Goal: Task Accomplishment & Management: Use online tool/utility

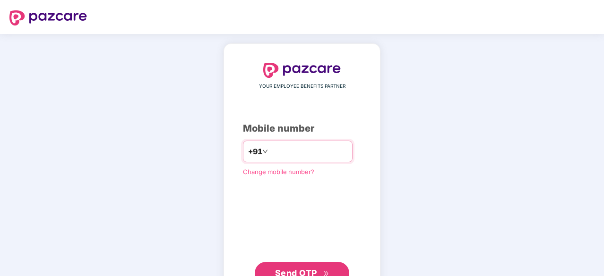
click at [284, 146] on input "number" at bounding box center [309, 151] width 78 height 15
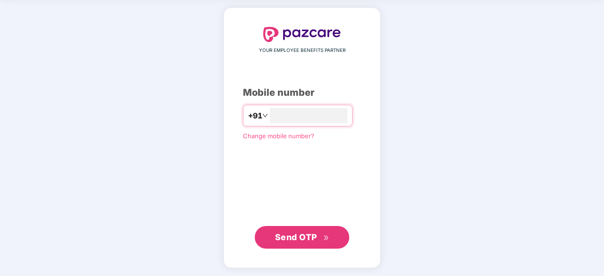
scroll to position [35, 0]
click at [303, 236] on span "Send OTP" at bounding box center [296, 237] width 42 height 10
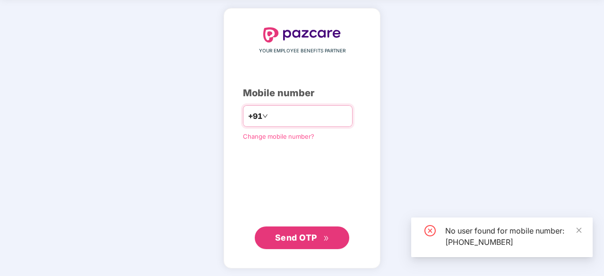
click at [315, 116] on input "**********" at bounding box center [309, 116] width 78 height 15
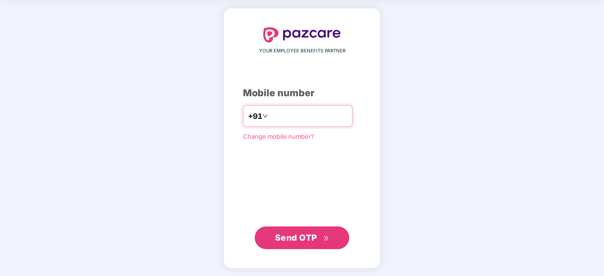
type input "**********"
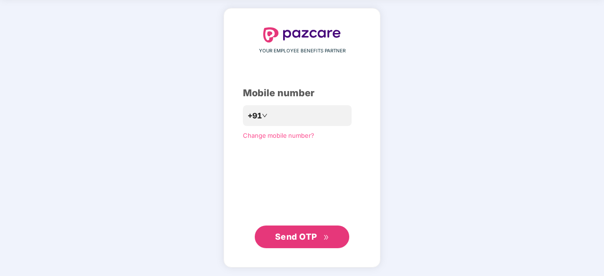
click at [308, 240] on span "Send OTP" at bounding box center [296, 237] width 42 height 10
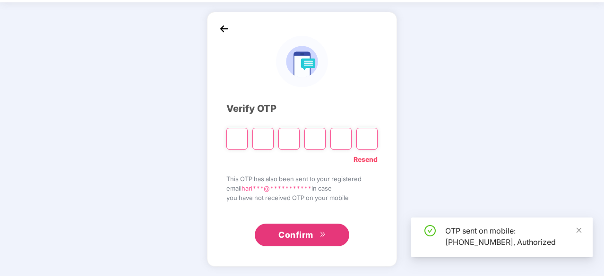
scroll to position [31, 0]
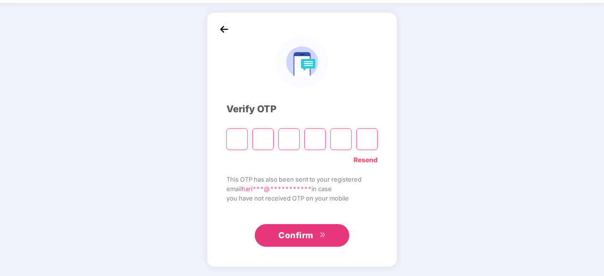
type input "*"
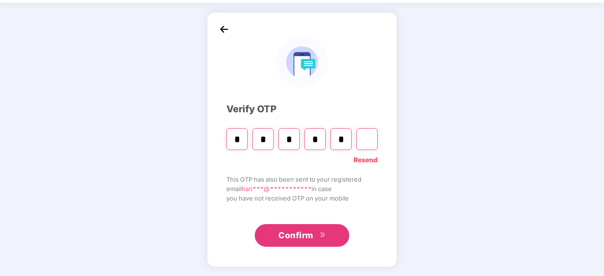
type input "*"
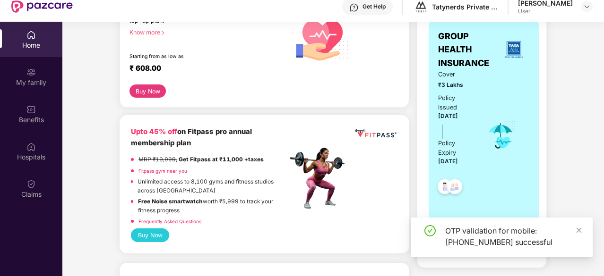
scroll to position [156, 0]
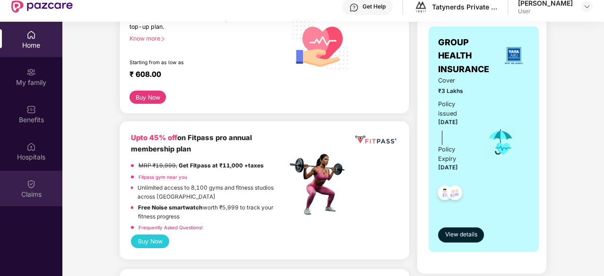
click at [33, 181] on img at bounding box center [30, 184] width 9 height 9
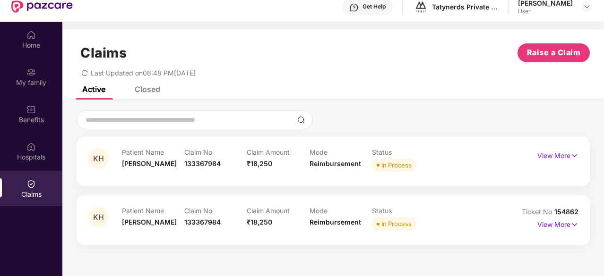
scroll to position [53, 0]
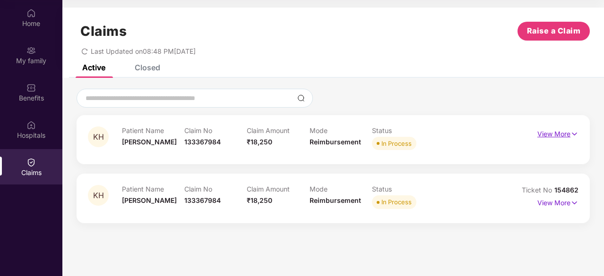
click at [569, 133] on p "View More" at bounding box center [557, 133] width 41 height 13
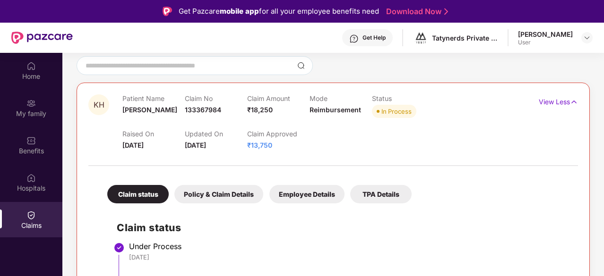
scroll to position [85, 0]
click at [575, 97] on img at bounding box center [574, 102] width 8 height 10
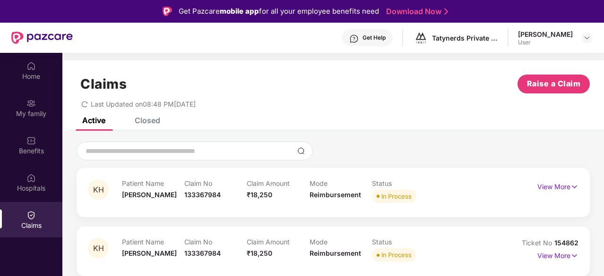
scroll to position [53, 0]
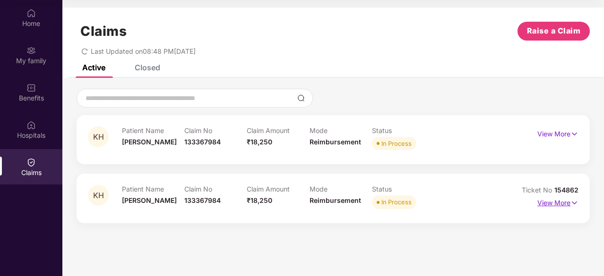
click at [574, 203] on img at bounding box center [574, 203] width 8 height 10
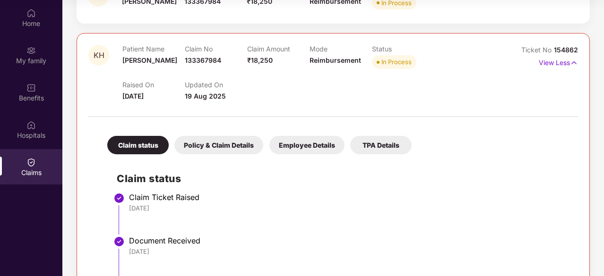
scroll to position [137, 0]
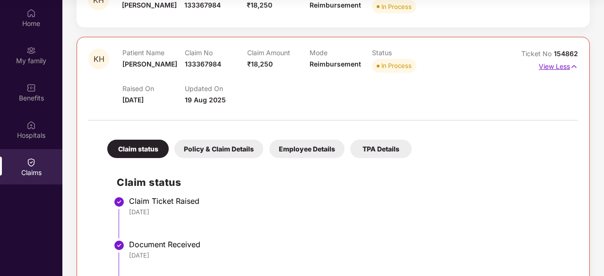
click at [574, 62] on img at bounding box center [574, 66] width 8 height 10
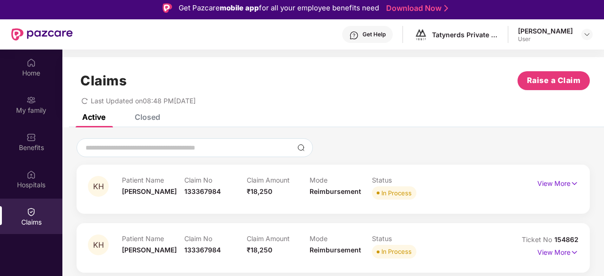
scroll to position [0, 0]
